Goal: Information Seeking & Learning: Find specific fact

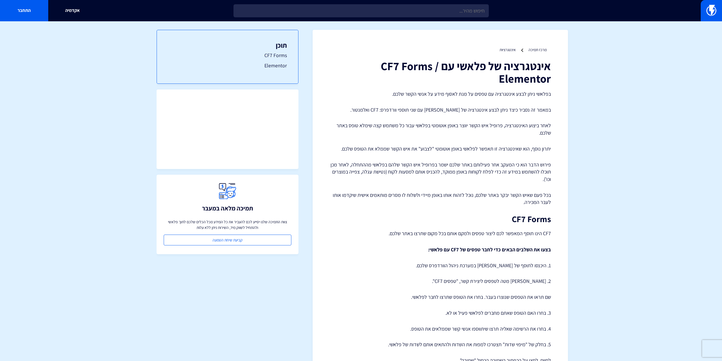
click at [248, 312] on div "תוכן CF7 Forms Elementor תמיכה מלאה במעבר צוות התמיכה שלנו יסייע לכם להעביר את …" at bounding box center [228, 187] width 142 height 332
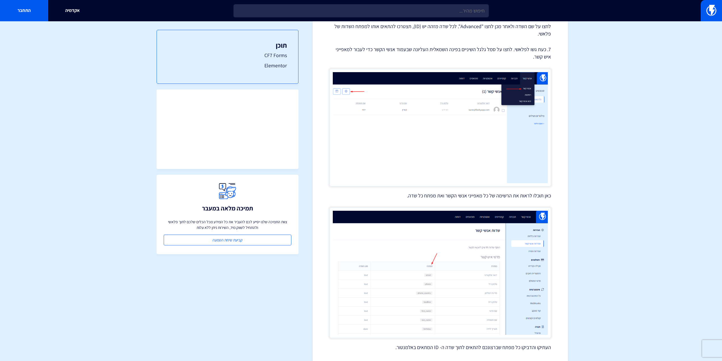
scroll to position [546, 0]
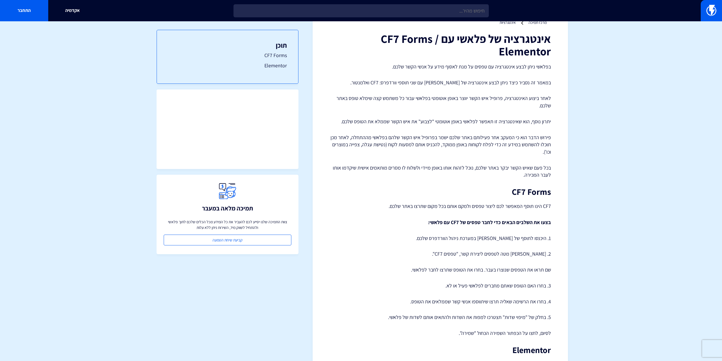
scroll to position [0, 0]
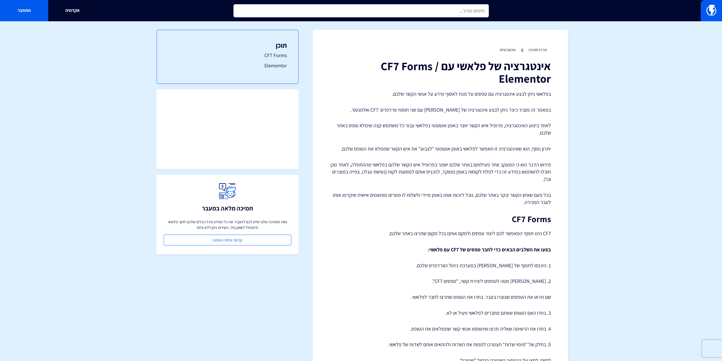
click at [456, 15] on input "text" at bounding box center [361, 10] width 255 height 13
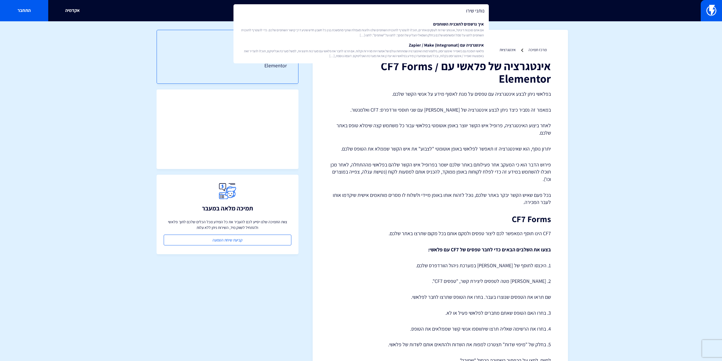
type input "נותני שירות"
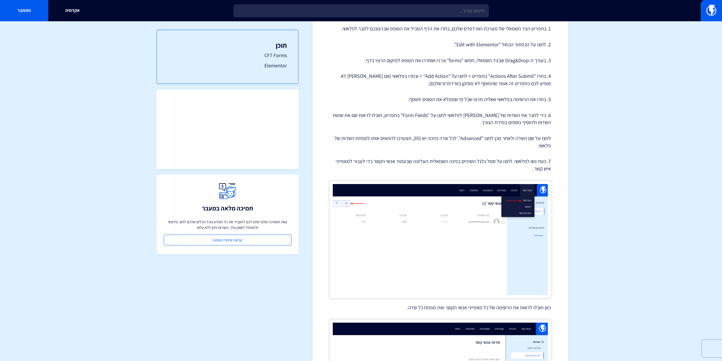
scroll to position [546, 0]
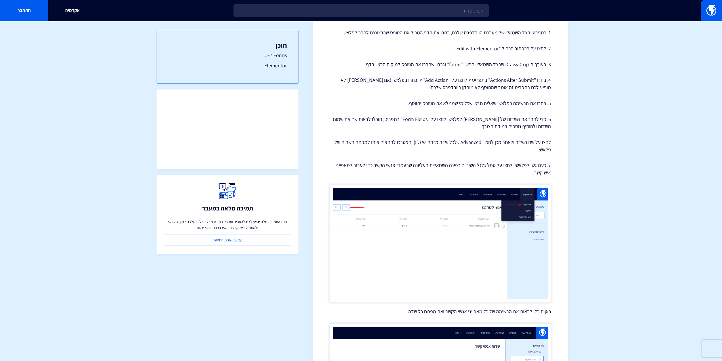
scroll to position [347, 0]
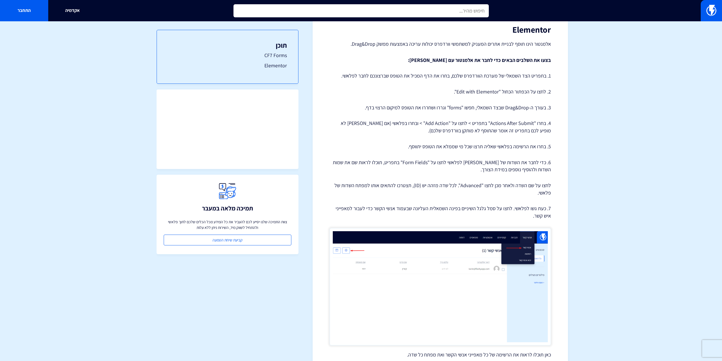
click at [434, 13] on input "text" at bounding box center [361, 10] width 255 height 13
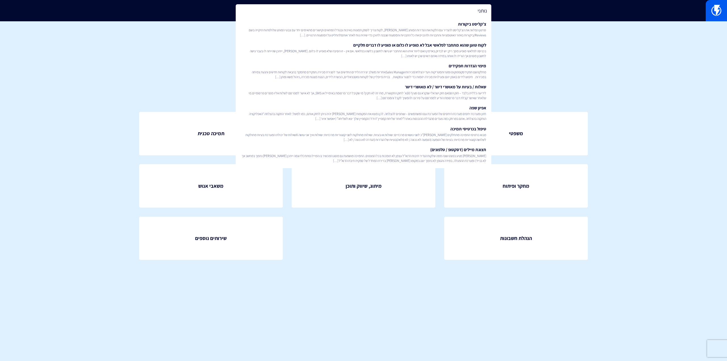
type input "נותני"
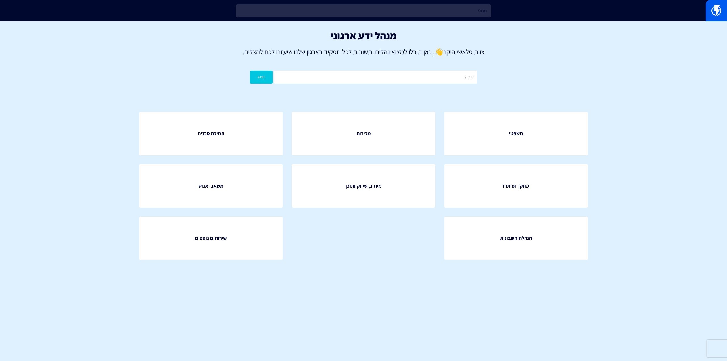
click at [452, 17] on input "נותני" at bounding box center [363, 10] width 255 height 13
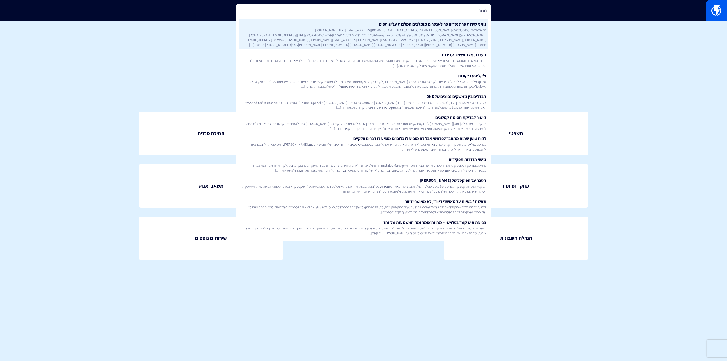
type input "נותנ"
click at [451, 20] on link "נותני שירות פרילנסרים פרילאנסרים מומלצים המלצות על שותפים תפעול פלאשי 054933981…" at bounding box center [363, 34] width 250 height 31
